Goal: Find contact information: Obtain details needed to contact an individual or organization

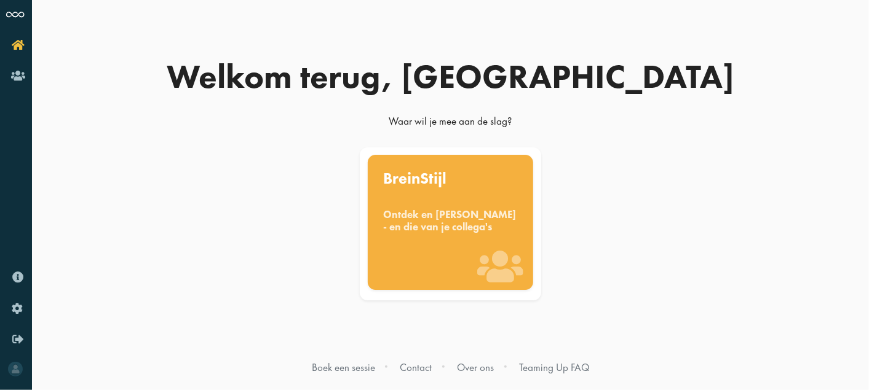
click at [406, 376] on div "Boek een sessie Contact Over ons Teaming Up FAQ" at bounding box center [450, 370] width 277 height 19
click at [416, 371] on link "Contact" at bounding box center [416, 368] width 32 height 14
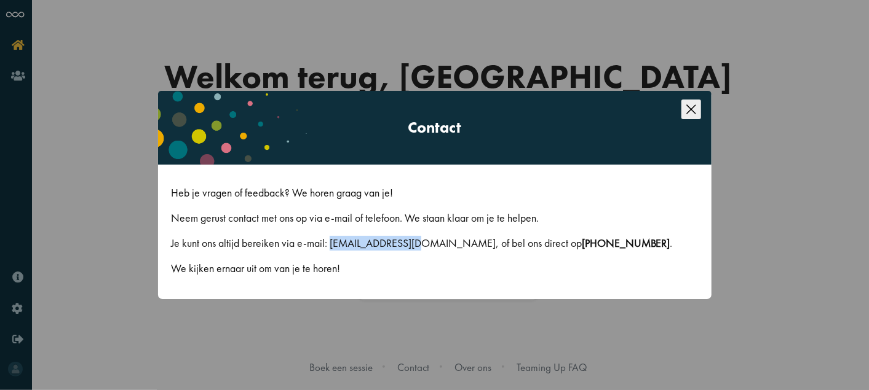
drag, startPoint x: 328, startPoint y: 244, endPoint x: 408, endPoint y: 238, distance: 80.1
click at [408, 238] on p "Je kunt ons altijd bereiken via e-mail: [EMAIL_ADDRESS][DOMAIN_NAME], of bel on…" at bounding box center [435, 243] width 528 height 15
copy p "[EMAIL_ADDRESS][DOMAIN_NAME]"
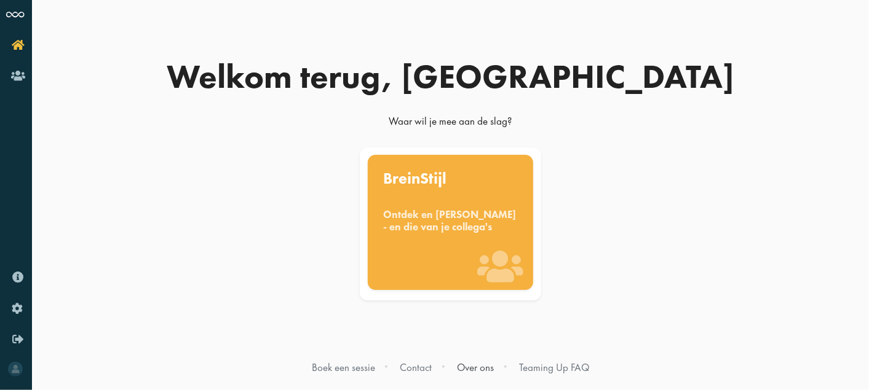
click at [472, 369] on link "Over ons" at bounding box center [475, 368] width 37 height 14
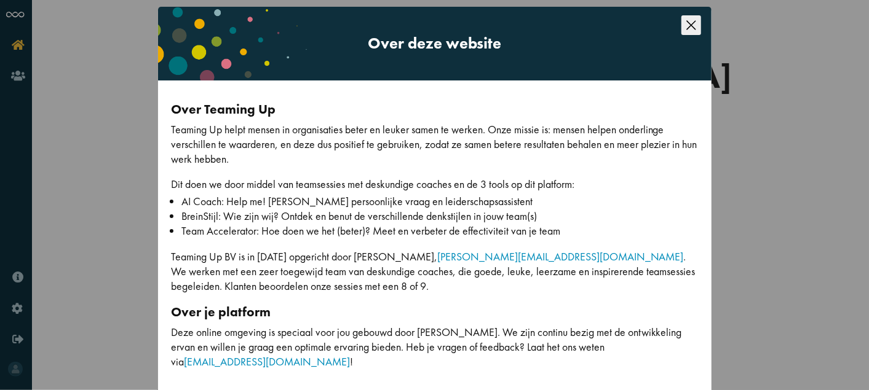
click at [681, 28] on icon "Close this dialog" at bounding box center [691, 25] width 20 height 20
